Goal: Check status: Check status

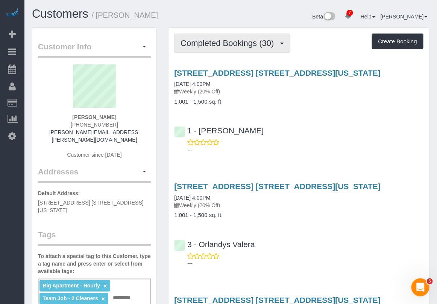
click at [260, 49] on button "Completed Bookings (30)" at bounding box center [232, 42] width 116 height 19
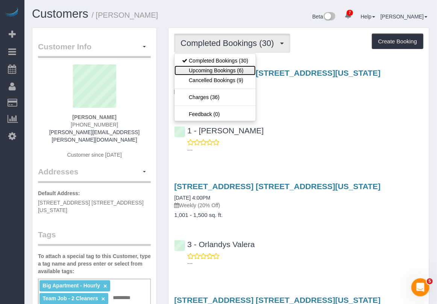
click at [240, 72] on link "Upcoming Bookings (6)" at bounding box center [215, 70] width 81 height 10
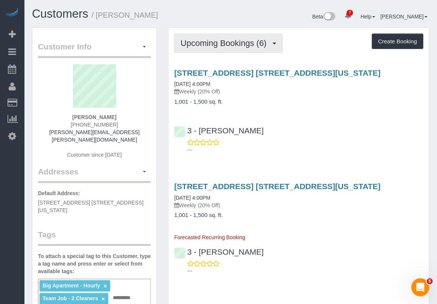
click at [266, 48] on button "Upcoming Bookings (6)" at bounding box center [228, 42] width 109 height 19
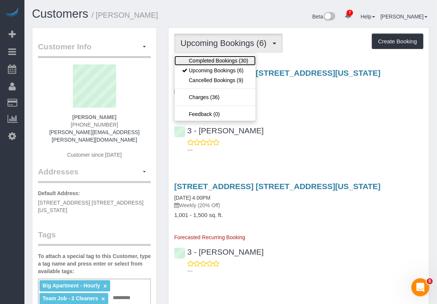
click at [237, 63] on link "Completed Bookings (30)" at bounding box center [215, 61] width 81 height 10
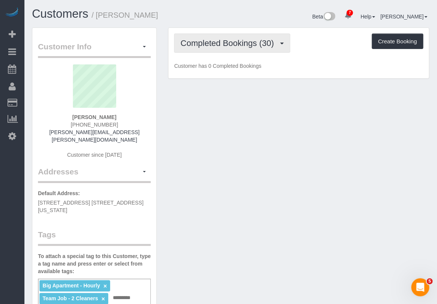
click at [248, 49] on button "Completed Bookings (30)" at bounding box center [232, 42] width 116 height 19
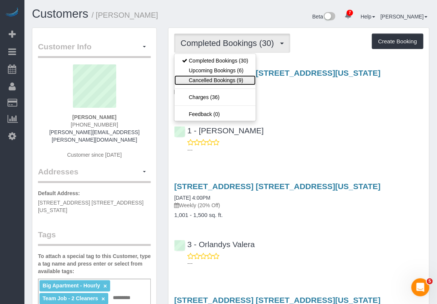
click at [218, 80] on link "Cancelled Bookings (9)" at bounding box center [215, 80] width 81 height 10
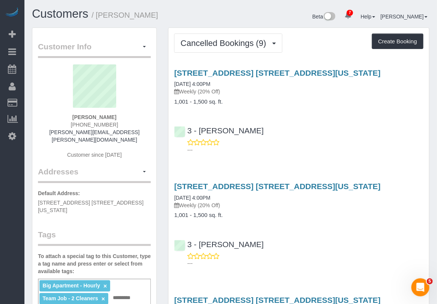
click at [260, 218] on div "[STREET_ADDRESS] [STREET_ADDRESS][US_STATE] [DATE] 4:00PM Weekly (20% Off) 1,00…" at bounding box center [299, 222] width 261 height 95
drag, startPoint x: 301, startPoint y: 240, endPoint x: 298, endPoint y: 234, distance: 6.6
click at [300, 240] on div "3 - [PERSON_NAME] ---" at bounding box center [299, 250] width 261 height 34
drag, startPoint x: 224, startPoint y: 84, endPoint x: 172, endPoint y: 85, distance: 52.0
click at [172, 85] on div "[STREET_ADDRESS] [STREET_ADDRESS][US_STATE] [DATE] 4:00PM Weekly (20% Off) 1,00…" at bounding box center [299, 86] width 261 height 37
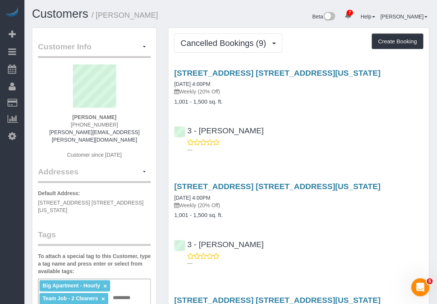
copy link "[DATE] 4:00PM"
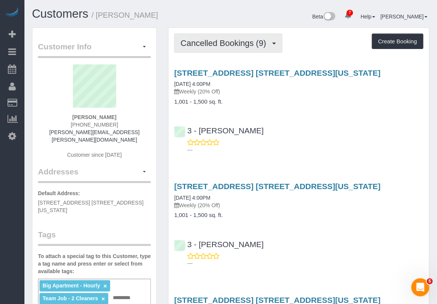
click at [225, 35] on button "Cancelled Bookings (9)" at bounding box center [228, 42] width 108 height 19
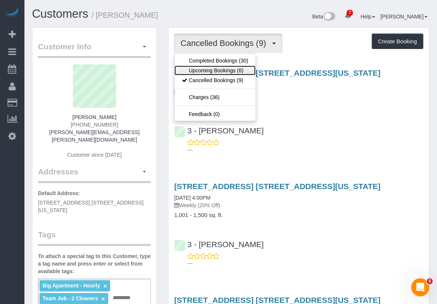
click at [221, 68] on link "Upcoming Bookings (6)" at bounding box center [215, 70] width 81 height 10
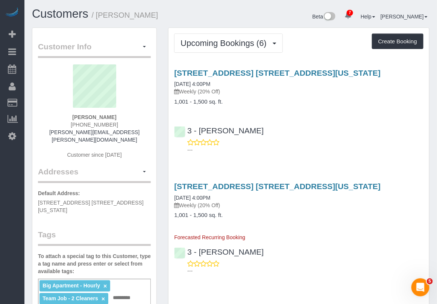
click at [278, 243] on div "3 - [PERSON_NAME] ---" at bounding box center [299, 258] width 261 height 34
drag, startPoint x: 306, startPoint y: 256, endPoint x: 298, endPoint y: 234, distance: 23.6
click at [307, 256] on div "3 - [PERSON_NAME] ---" at bounding box center [299, 258] width 261 height 34
